Goal: Task Accomplishment & Management: Manage account settings

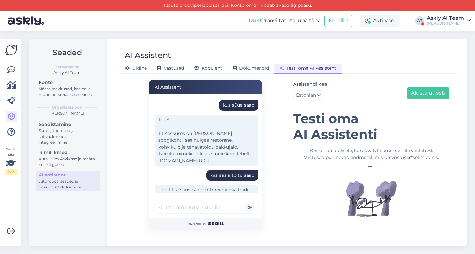
scroll to position [122, 0]
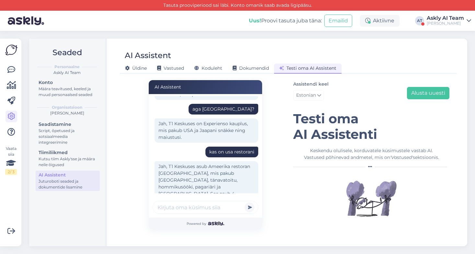
click at [22, 23] on img at bounding box center [26, 21] width 36 height 20
click at [23, 18] on img at bounding box center [26, 21] width 36 height 20
click at [16, 48] on img at bounding box center [11, 50] width 12 height 12
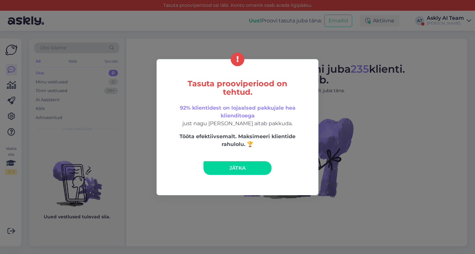
click at [380, 173] on div "Tasuta prooviperiood on tehtud. 92% klientidest on lojaalsed pakkujale hea klie…" at bounding box center [237, 127] width 475 height 254
click at [280, 73] on div "Tasuta prooviperiood on tehtud. 92% klientidest on lojaalsed pakkujale hea klie…" at bounding box center [237, 127] width 162 height 136
click at [280, 46] on div "Tasuta prooviperiood on tehtud. 92% klientidest on lojaalsed pakkujale hea klie…" at bounding box center [237, 127] width 475 height 254
click at [231, 167] on span "Jätka" at bounding box center [237, 168] width 17 height 6
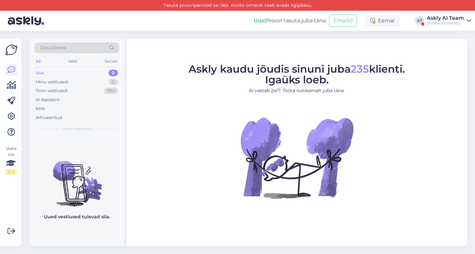
click at [12, 44] on img at bounding box center [11, 50] width 12 height 12
click at [31, 12] on img at bounding box center [26, 21] width 36 height 20
